Goal: Find specific fact: Find contact information

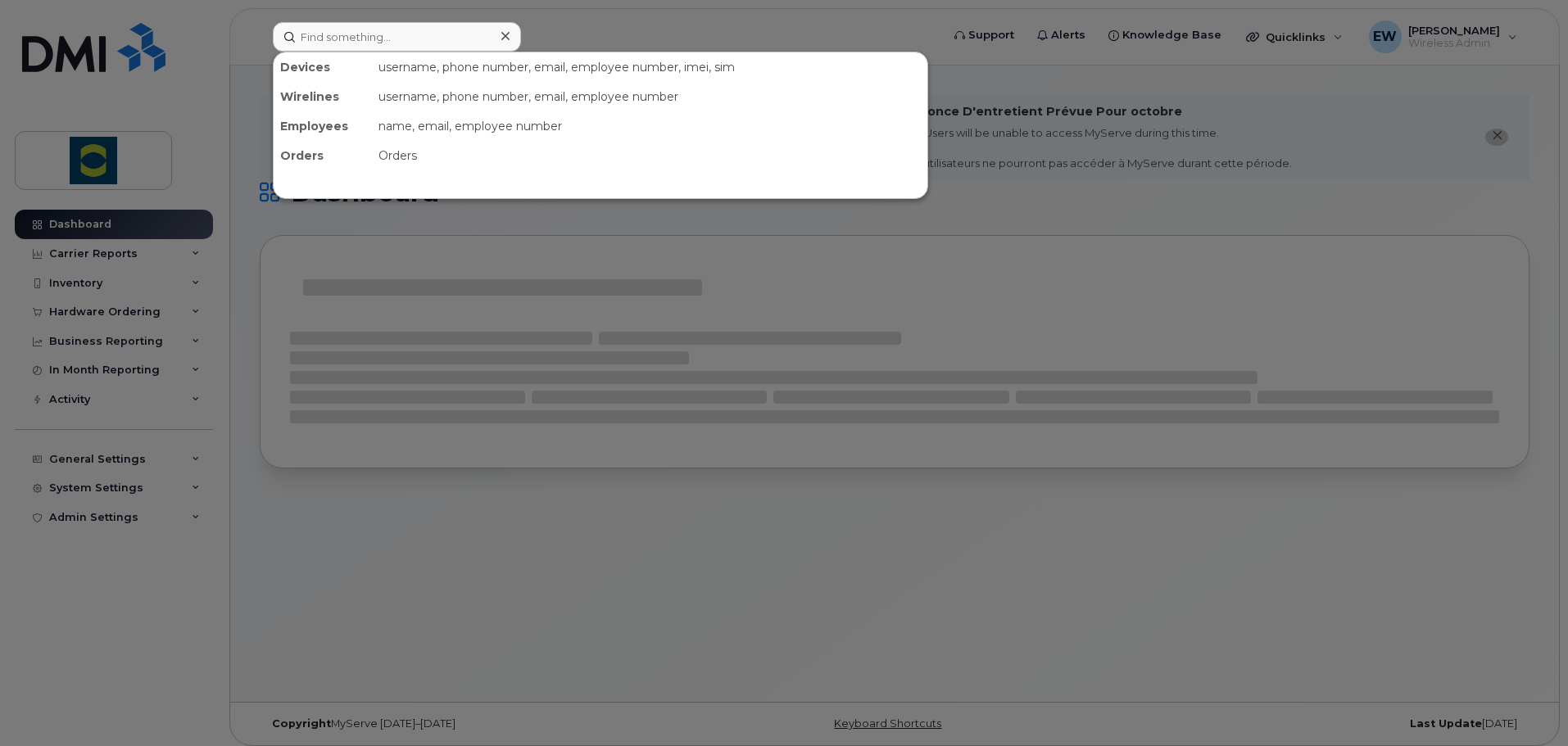
click at [343, 39] on input at bounding box center [397, 36] width 248 height 29
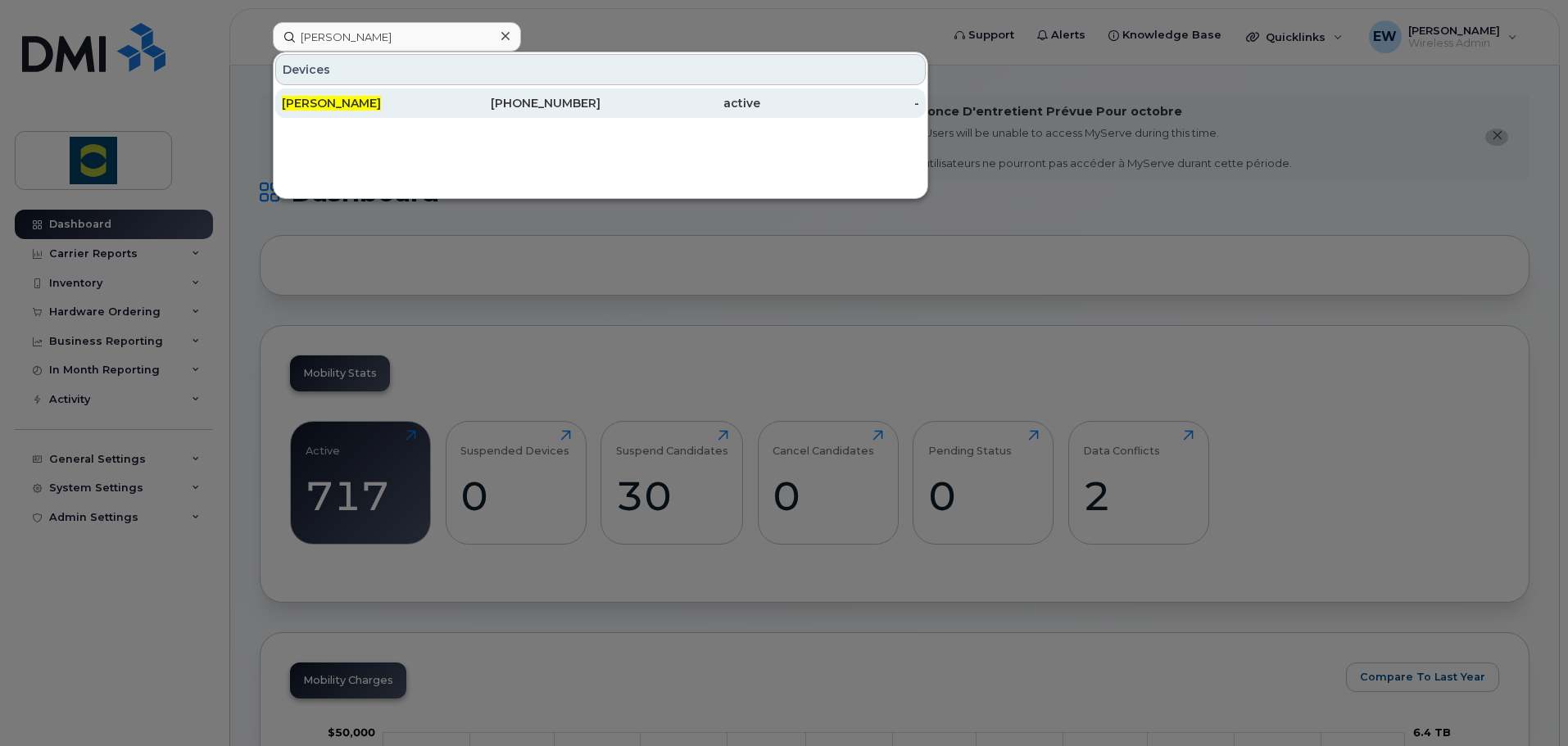
type input "[PERSON_NAME]"
click at [594, 102] on div "[PHONE_NUMBER]" at bounding box center [521, 102] width 160 height 16
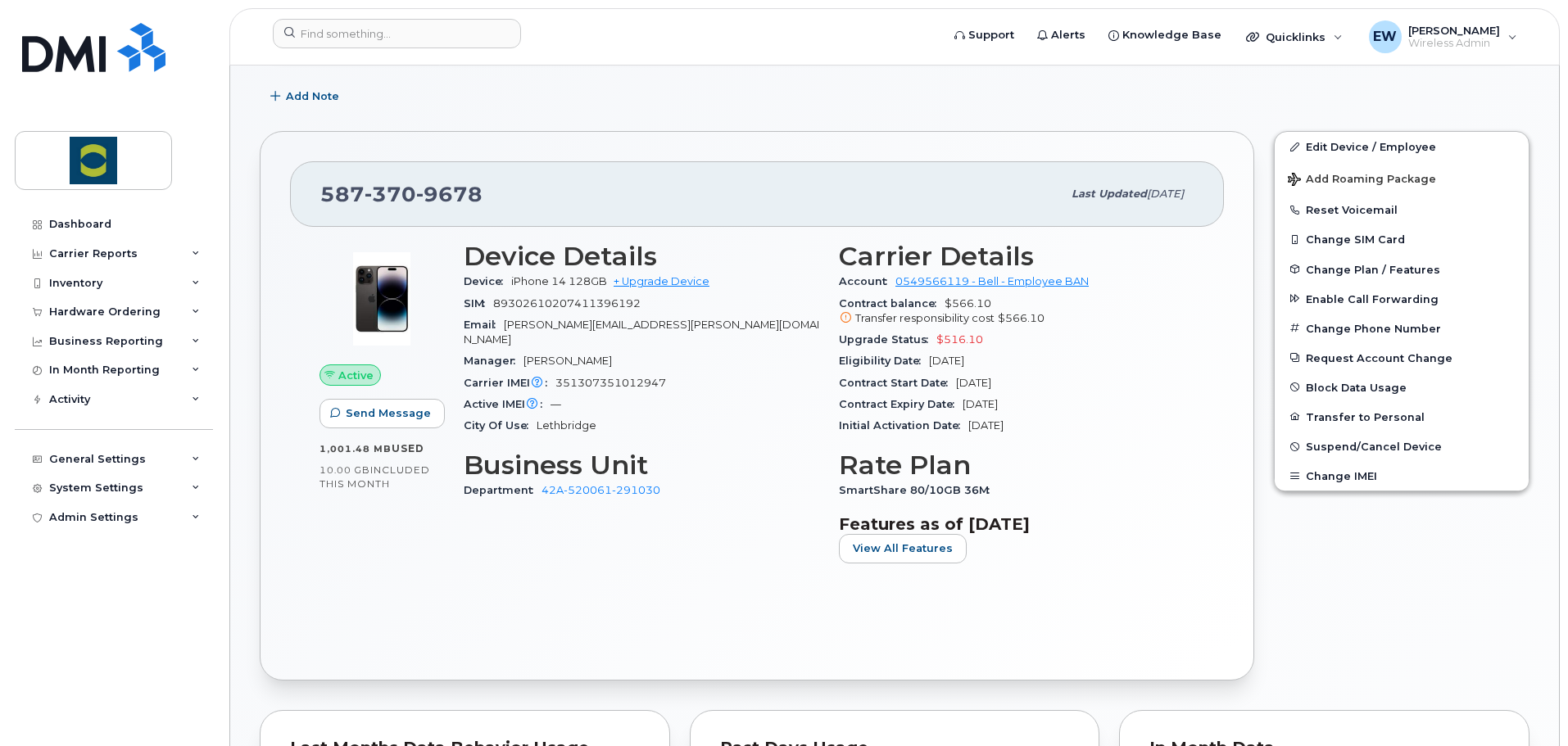
scroll to position [328, 0]
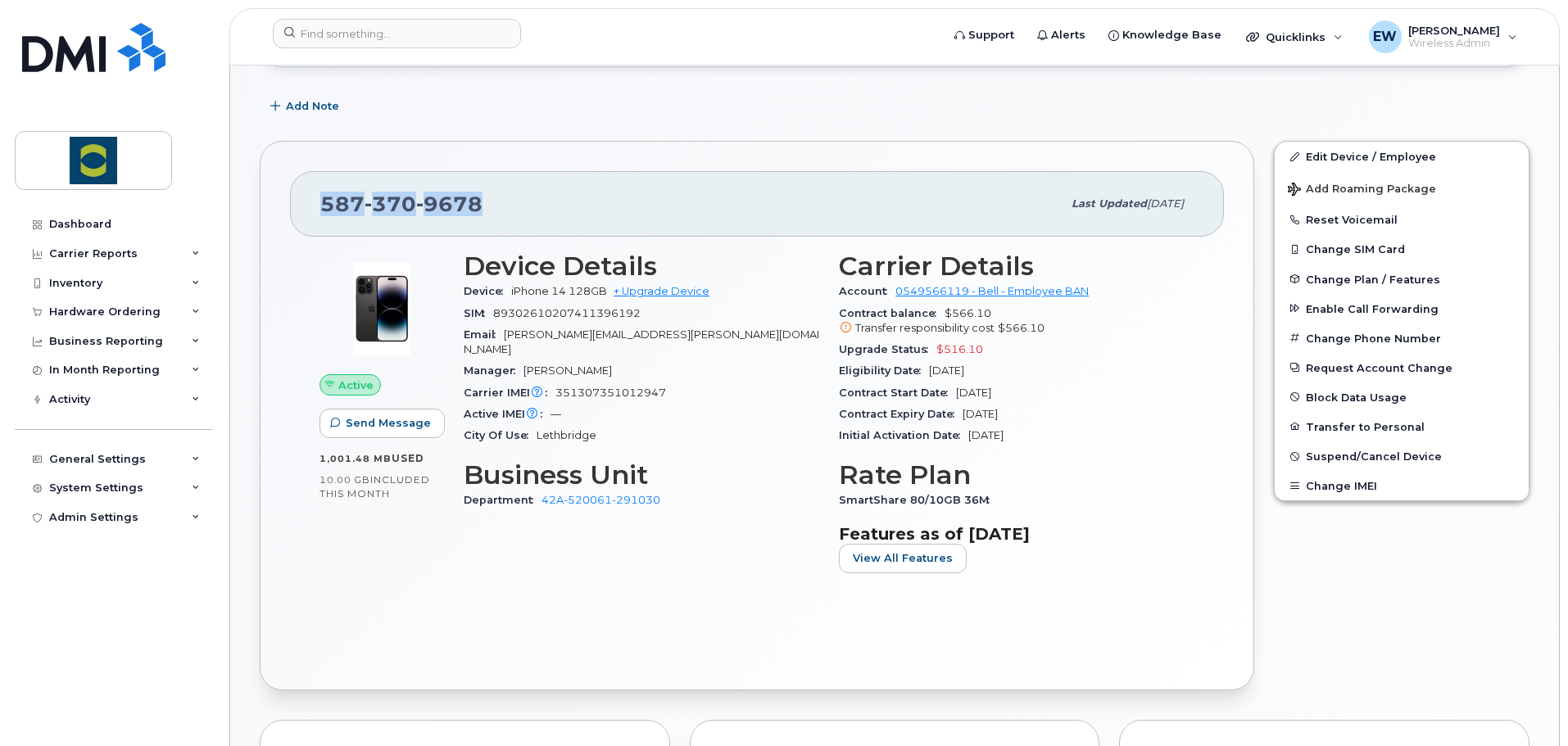
drag, startPoint x: 324, startPoint y: 206, endPoint x: 507, endPoint y: 210, distance: 183.0
click at [522, 208] on div "587 370 9678" at bounding box center [690, 204] width 741 height 34
click at [504, 211] on div "587 370 9678" at bounding box center [690, 204] width 741 height 34
drag, startPoint x: 478, startPoint y: 201, endPoint x: 330, endPoint y: 218, distance: 149.0
click at [330, 218] on div "587 370 9678" at bounding box center [690, 204] width 741 height 34
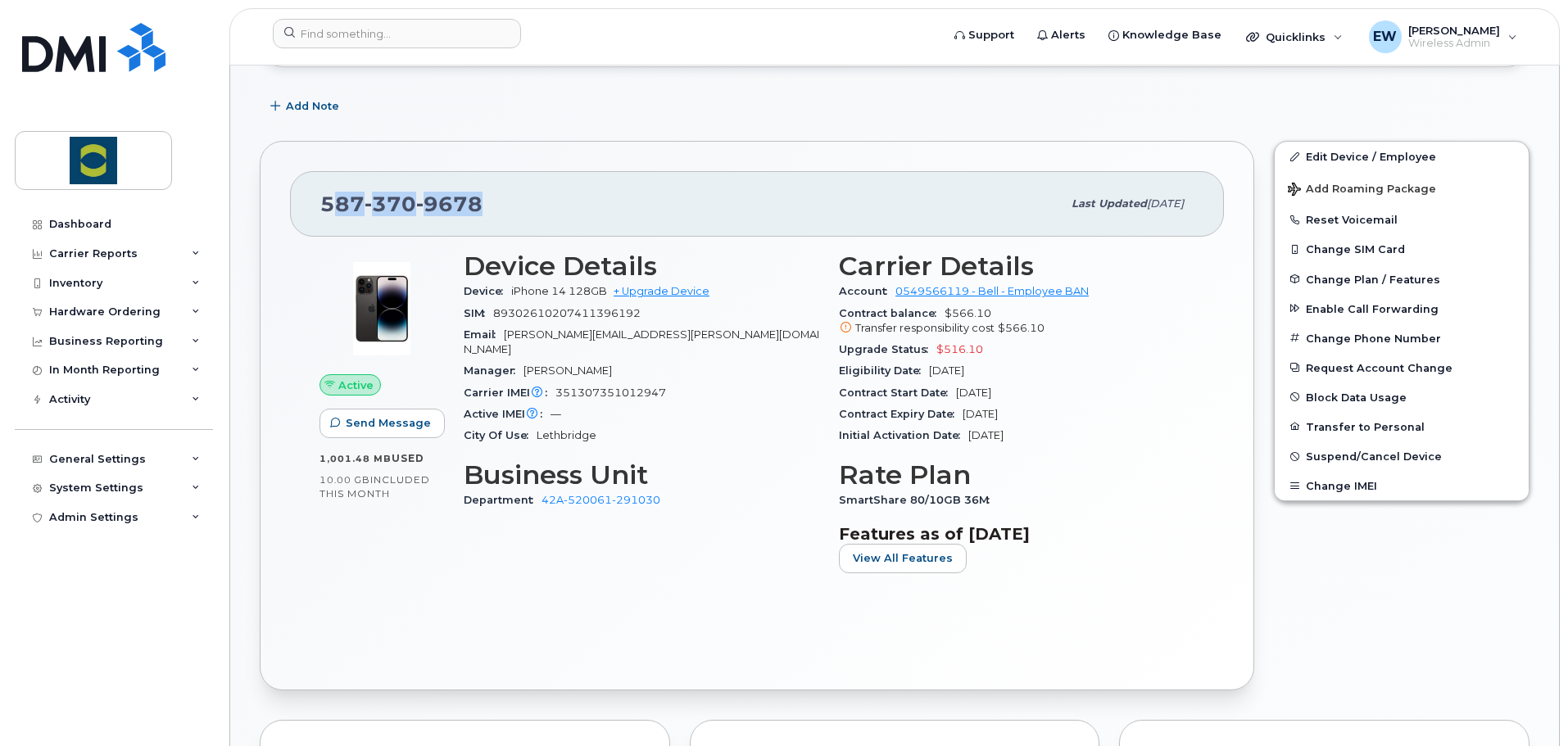
click at [348, 207] on span "587 370 9678" at bounding box center [401, 204] width 162 height 25
drag, startPoint x: 332, startPoint y: 200, endPoint x: 509, endPoint y: 210, distance: 177.3
click at [509, 210] on div "587 370 9678" at bounding box center [690, 204] width 741 height 34
click at [507, 210] on div "587 370 9678" at bounding box center [690, 204] width 741 height 34
drag, startPoint x: 477, startPoint y: 205, endPoint x: 322, endPoint y: 208, distance: 155.0
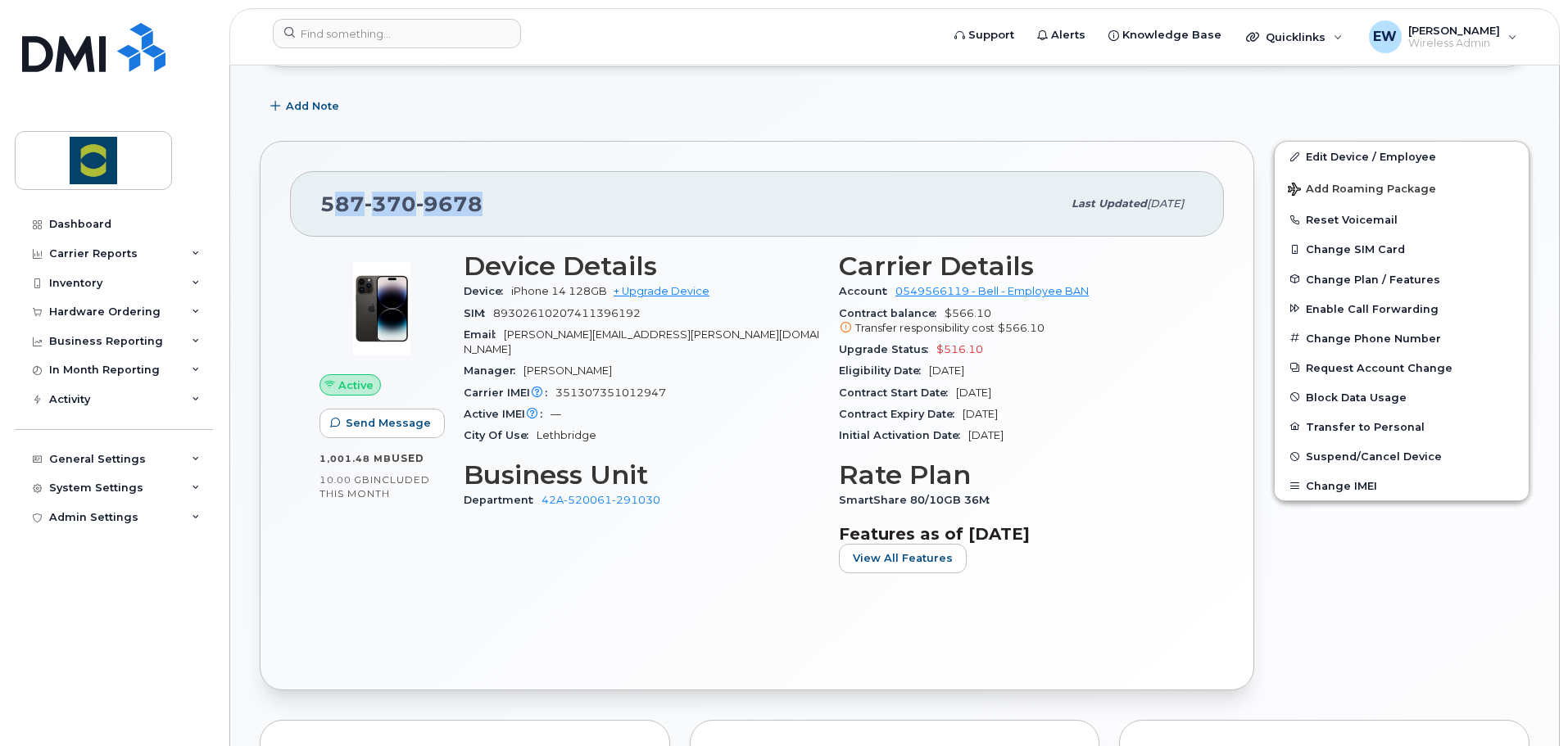
click at [331, 208] on span "587 370 9678" at bounding box center [401, 204] width 162 height 25
click at [322, 208] on span "587 370 9678" at bounding box center [401, 204] width 162 height 25
drag, startPoint x: 323, startPoint y: 204, endPoint x: 502, endPoint y: 207, distance: 179.0
click at [502, 207] on div "587 370 9678" at bounding box center [690, 204] width 741 height 34
click at [496, 207] on div "587 370 9678" at bounding box center [690, 204] width 741 height 34
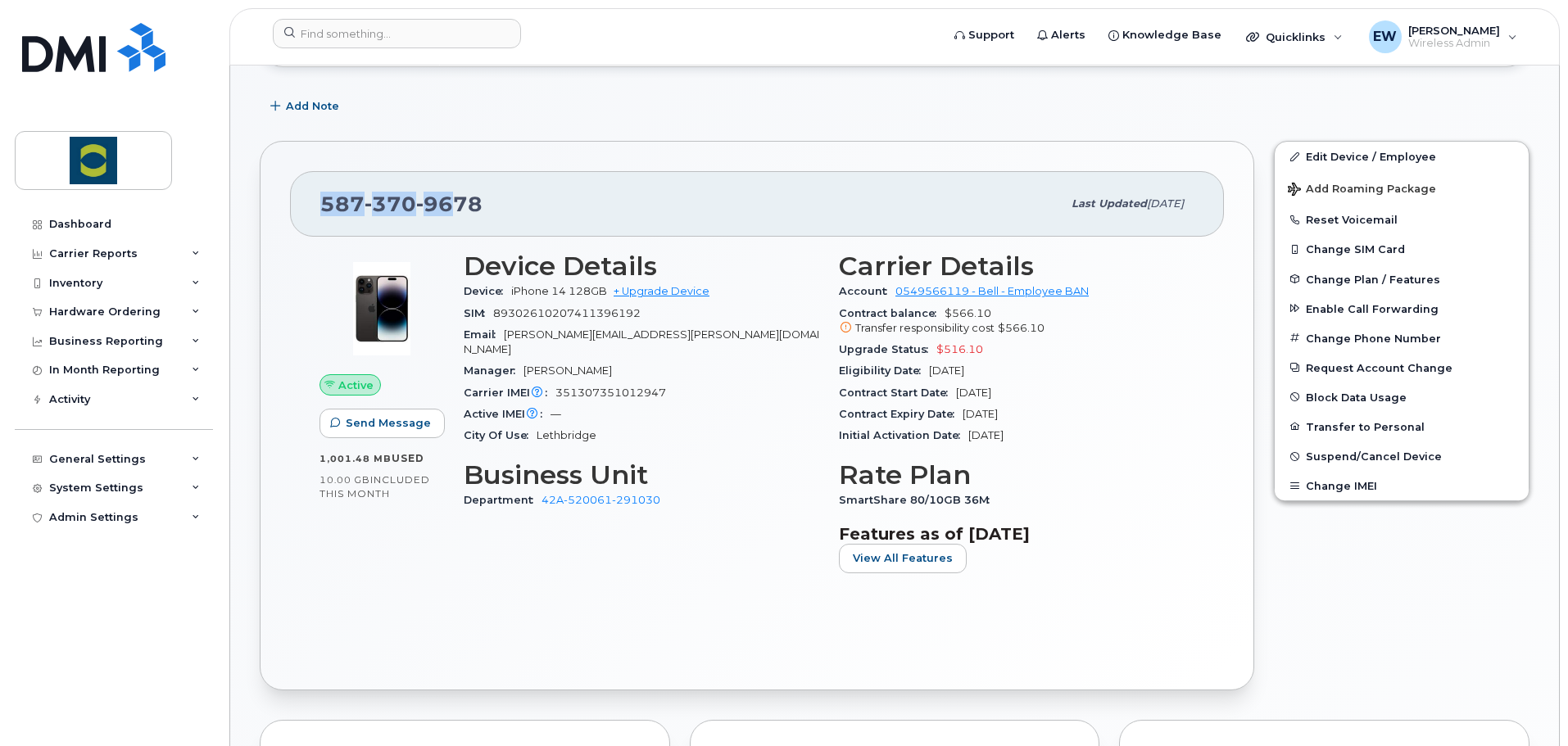
drag, startPoint x: 322, startPoint y: 204, endPoint x: 454, endPoint y: 209, distance: 132.1
click at [454, 209] on span "587 370 9678" at bounding box center [401, 204] width 162 height 25
click at [471, 209] on span "9678" at bounding box center [449, 204] width 66 height 25
drag, startPoint x: 489, startPoint y: 203, endPoint x: 323, endPoint y: 195, distance: 166.2
click at [324, 195] on div "587 370 9678" at bounding box center [690, 204] width 741 height 34
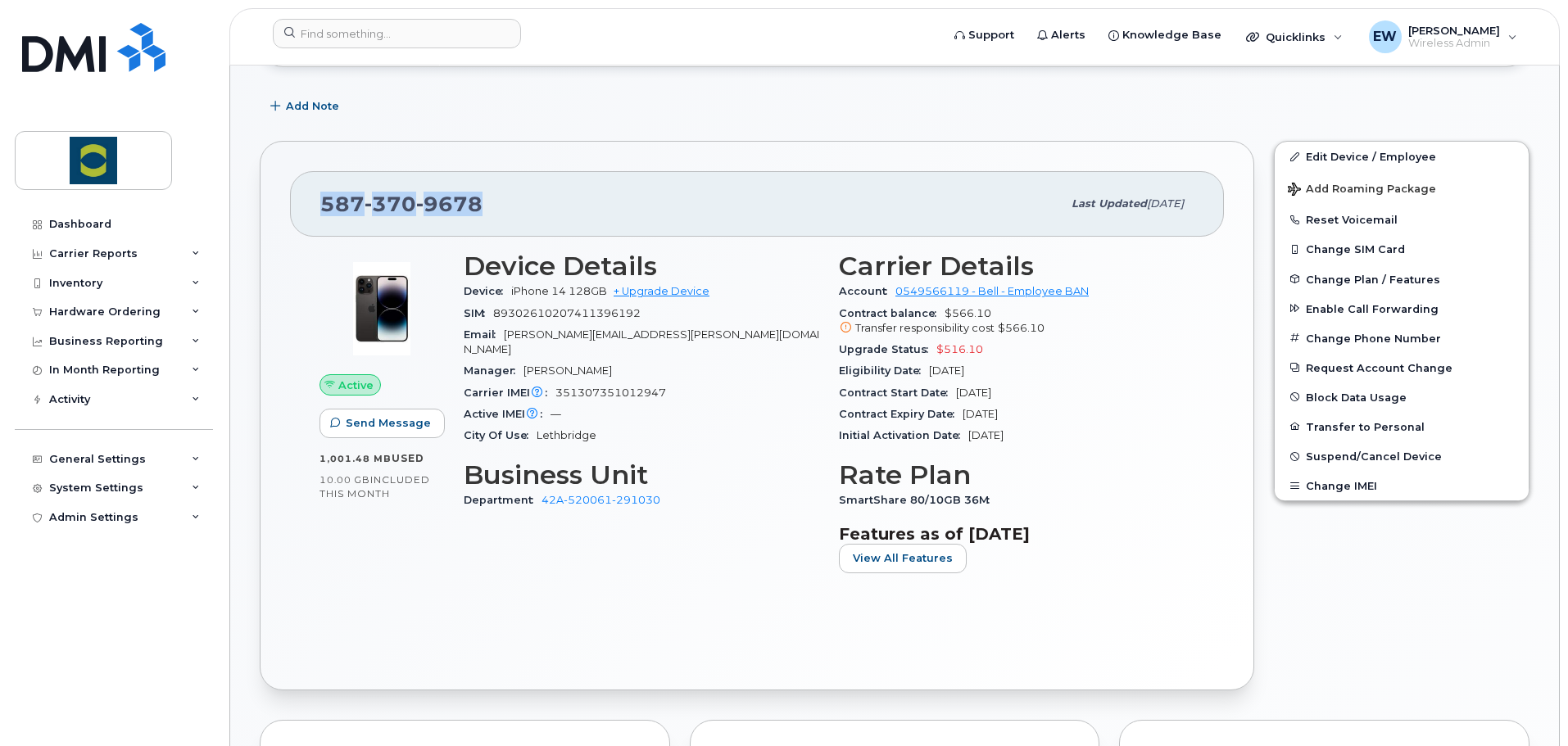
click at [323, 204] on span "587 370 9678" at bounding box center [401, 204] width 162 height 25
drag, startPoint x: 322, startPoint y: 204, endPoint x: 490, endPoint y: 210, distance: 168.1
click at [490, 210] on div "587 370 9678" at bounding box center [690, 204] width 741 height 34
click at [490, 211] on div "587 370 9678" at bounding box center [690, 204] width 741 height 34
drag, startPoint x: 373, startPoint y: 202, endPoint x: 411, endPoint y: 200, distance: 38.1
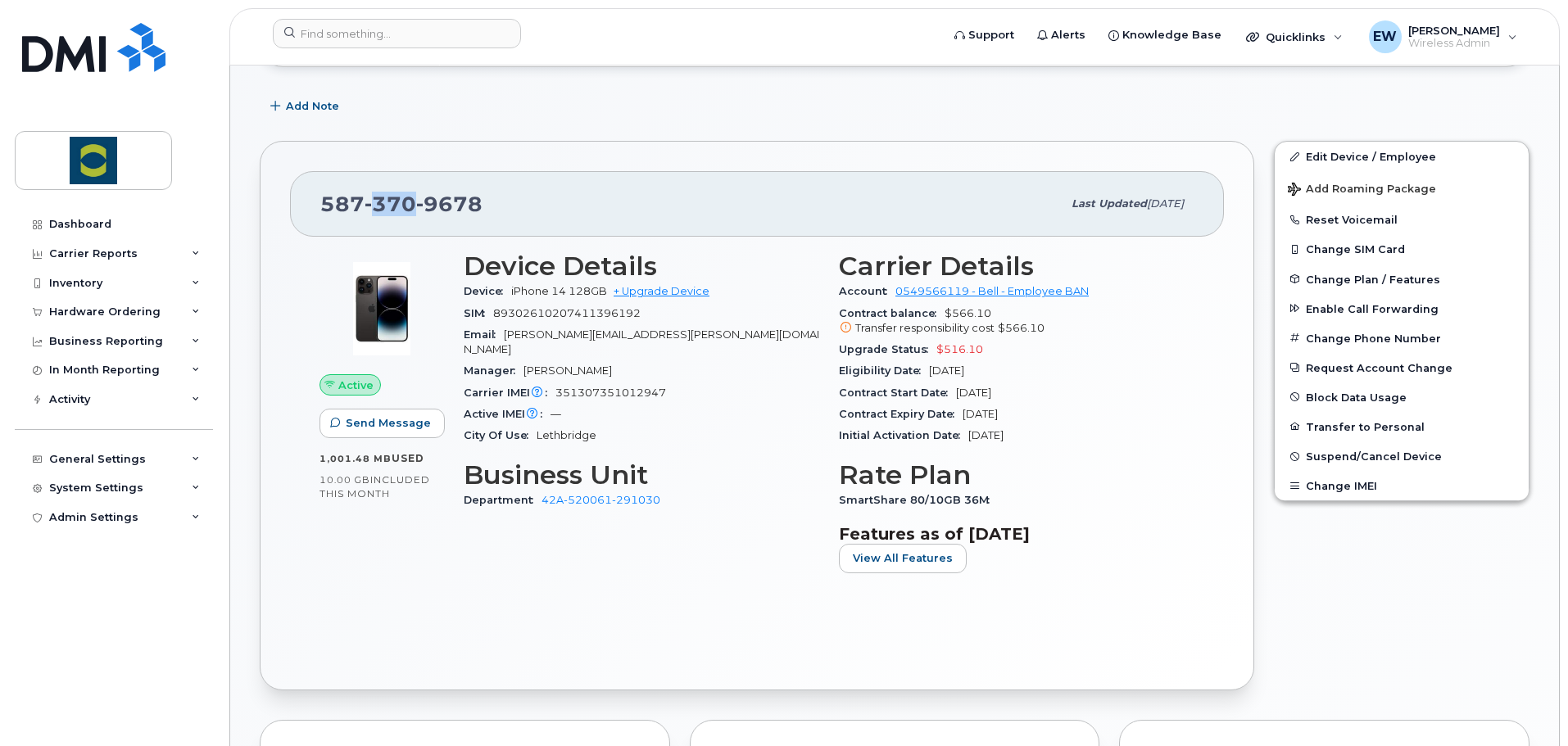
click at [411, 200] on span "370" at bounding box center [390, 204] width 51 height 25
click at [411, 208] on span "370" at bounding box center [390, 204] width 51 height 25
drag, startPoint x: 428, startPoint y: 206, endPoint x: 487, endPoint y: 205, distance: 59.0
click at [487, 205] on div "587 370 9678" at bounding box center [690, 204] width 741 height 34
click at [484, 205] on div "587 370 9678" at bounding box center [690, 204] width 741 height 34
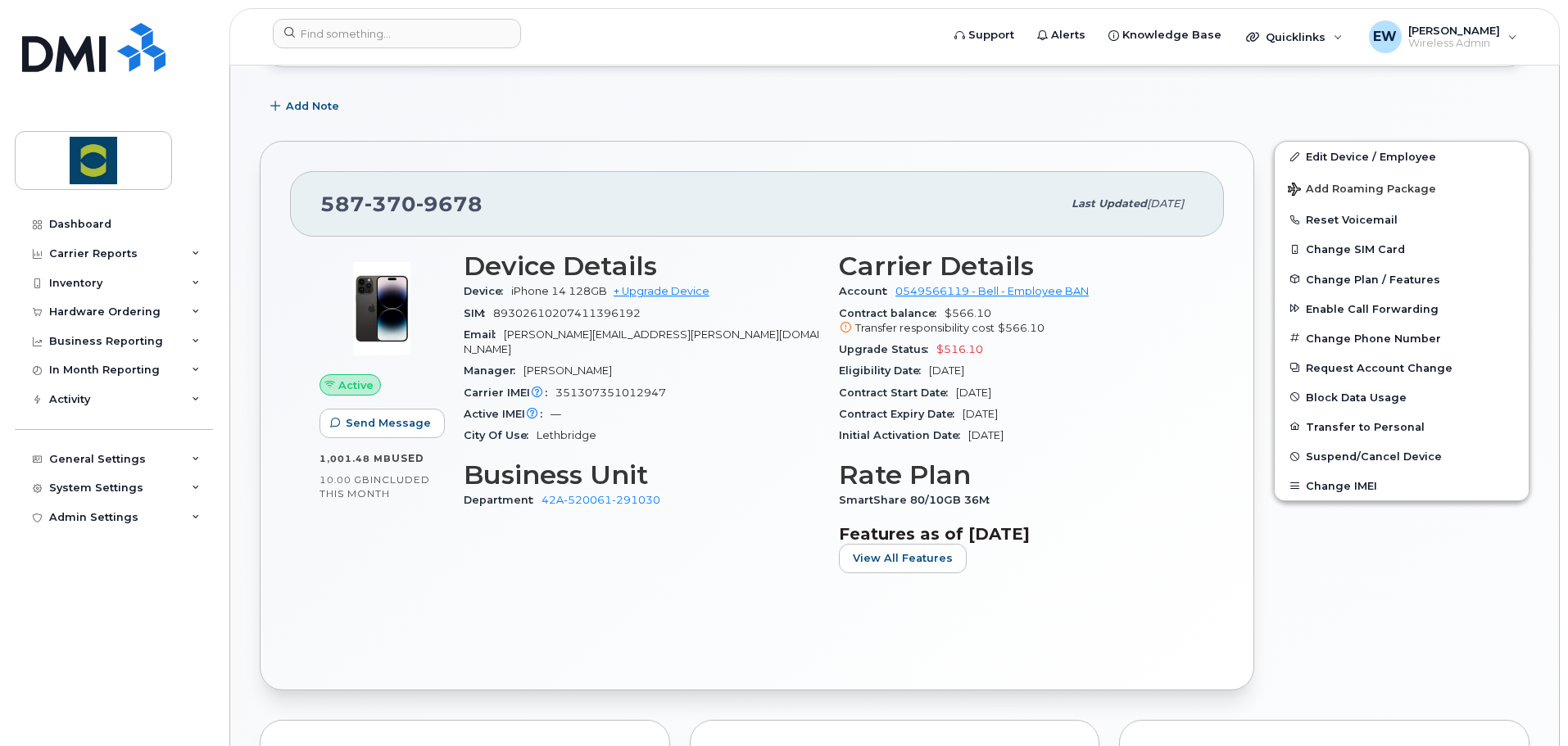
drag, startPoint x: 635, startPoint y: 579, endPoint x: 652, endPoint y: 558, distance: 27.0
click at [636, 579] on div "Device Details Device iPhone 14 128GB + Upgrade Device SIM 89302610207411396192…" at bounding box center [641, 418] width 375 height 355
click at [615, 615] on div "Active Send Message 1,001.48 MB  used 10.00 GB  included this month Device Deta…" at bounding box center [757, 448] width 934 height 423
drag, startPoint x: 322, startPoint y: 207, endPoint x: 490, endPoint y: 202, distance: 168.1
click at [490, 202] on div "587 370 9678" at bounding box center [690, 204] width 741 height 34
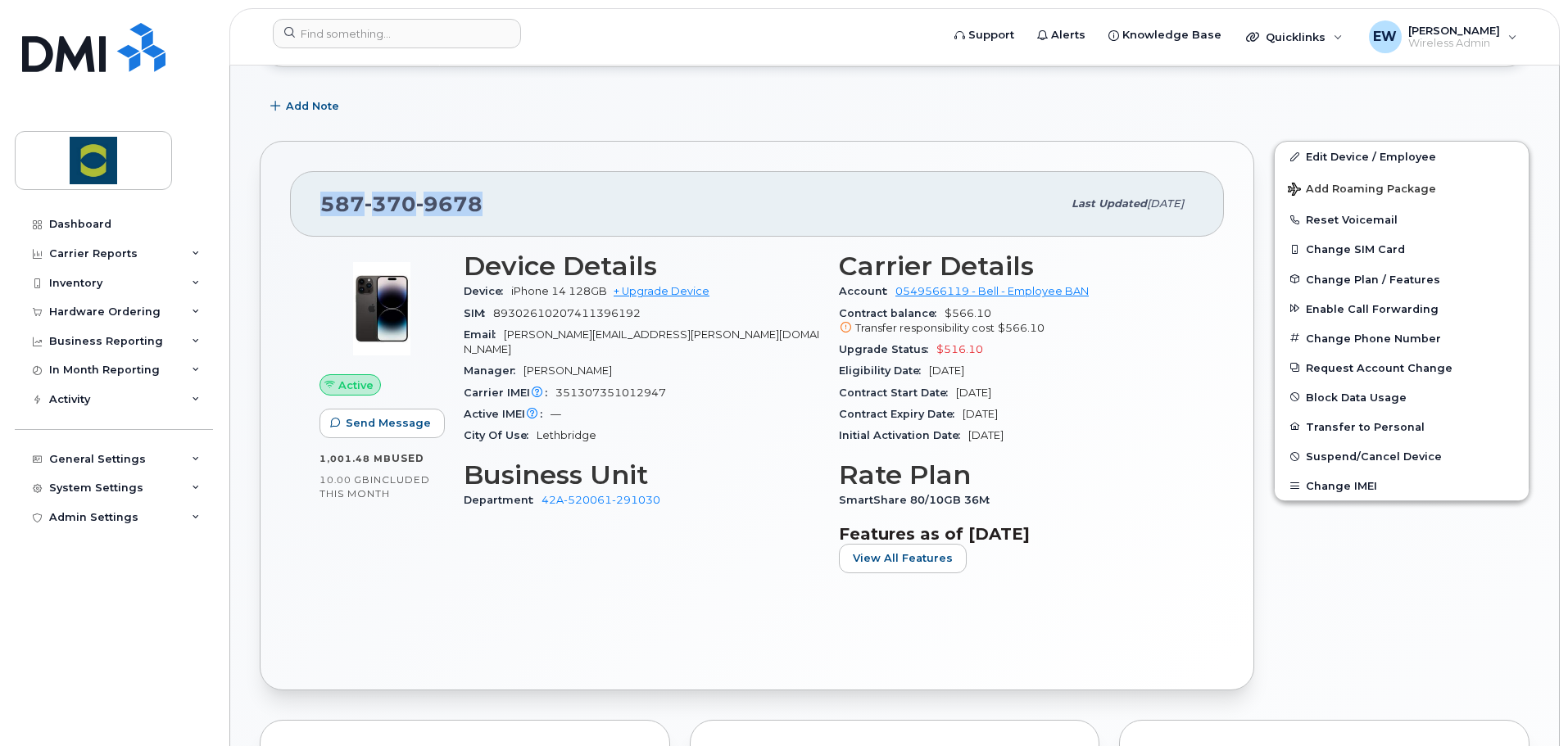
click at [485, 202] on div "587 370 9678" at bounding box center [690, 204] width 741 height 34
drag, startPoint x: 475, startPoint y: 207, endPoint x: 324, endPoint y: 208, distance: 151.0
click at [324, 208] on span "587 370 9678" at bounding box center [401, 204] width 162 height 25
click at [328, 205] on span "587 370 9678" at bounding box center [401, 204] width 162 height 25
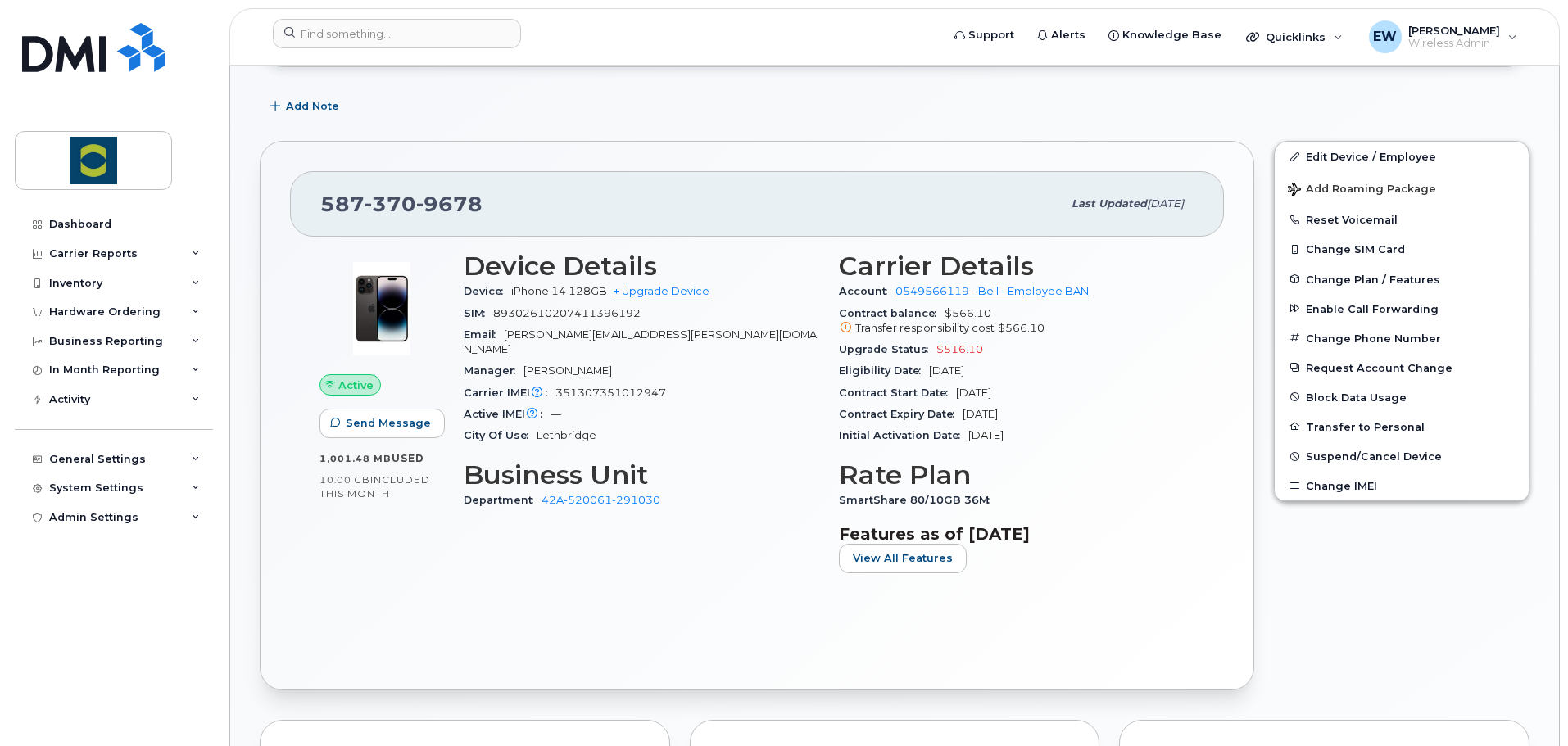
click at [445, 192] on span "9678" at bounding box center [449, 204] width 66 height 25
drag, startPoint x: 480, startPoint y: 197, endPoint x: 319, endPoint y: 206, distance: 161.3
click at [319, 206] on div "587 370 9678 Last updated Aug 26, 2025" at bounding box center [757, 204] width 934 height 65
click at [315, 209] on div "587 370 9678 Last updated Aug 26, 2025" at bounding box center [757, 204] width 934 height 65
click at [593, 615] on div "Active Send Message 1,001.48 MB  used 10.00 GB  included this month Device Deta…" at bounding box center [757, 448] width 934 height 423
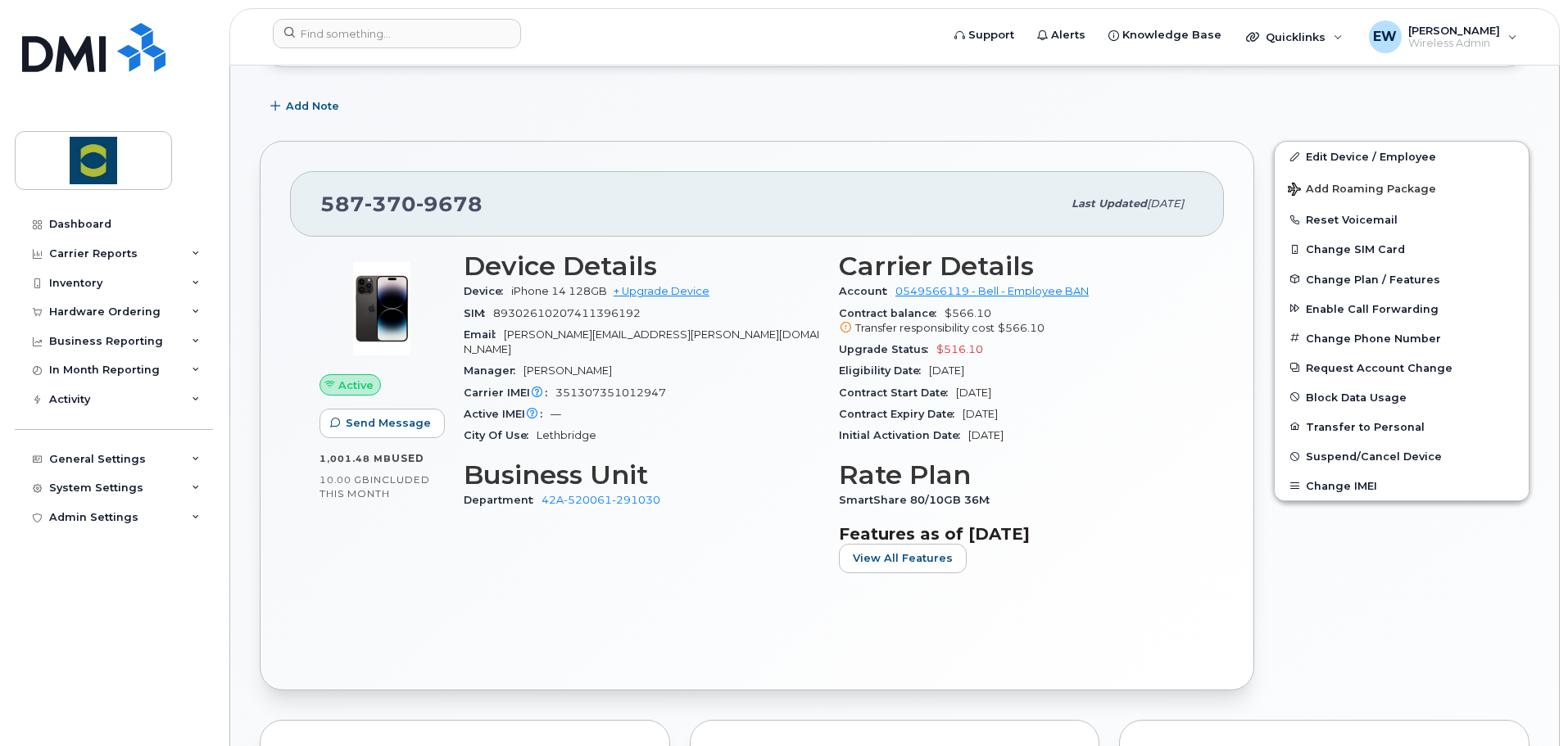
scroll to position [0, 0]
